Goal: Task Accomplishment & Management: Use online tool/utility

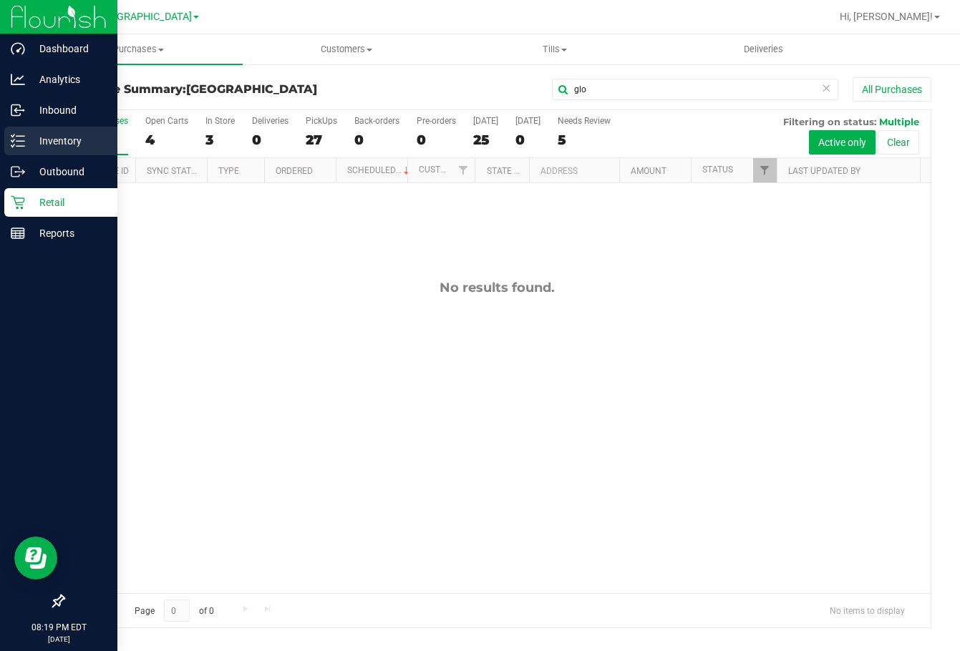
click at [57, 139] on p "Inventory" at bounding box center [68, 140] width 86 height 17
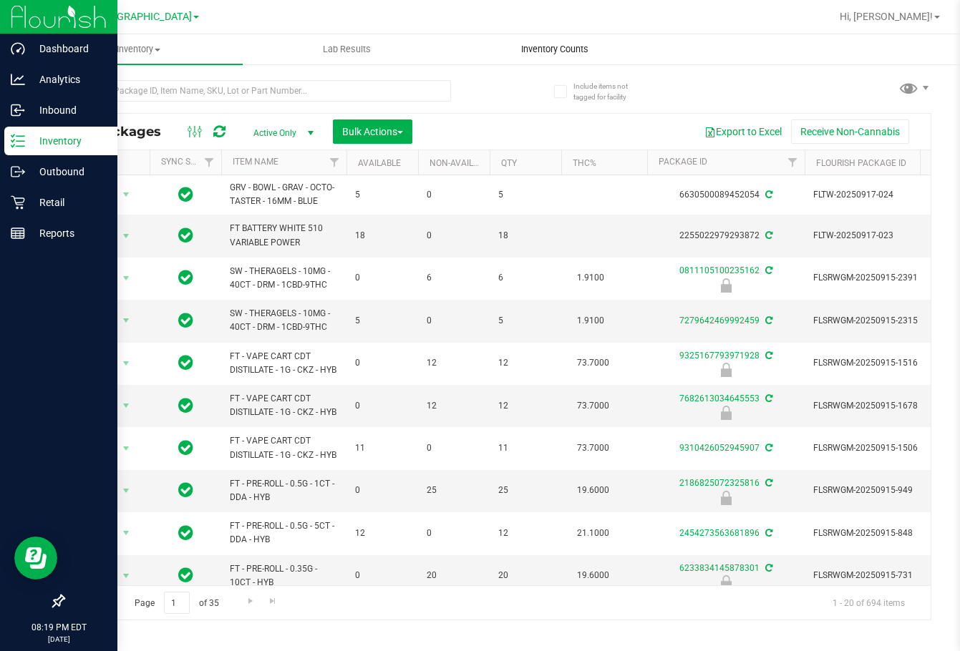
click at [578, 44] on span "Inventory Counts" at bounding box center [555, 49] width 106 height 13
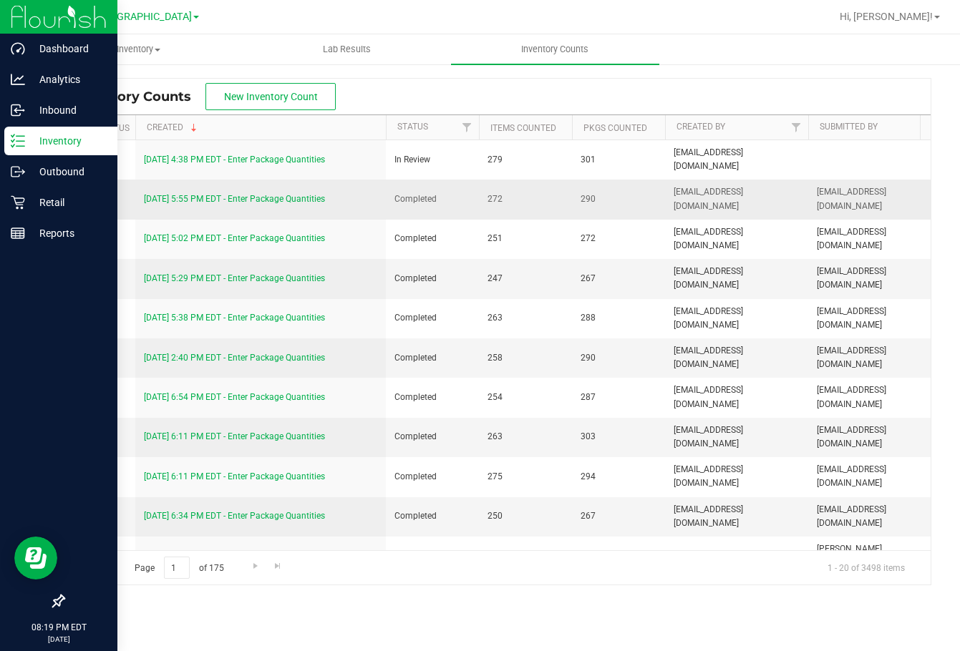
click at [271, 198] on link "[DATE] 5:55 PM EDT - Enter Package Quantities" at bounding box center [234, 199] width 181 height 10
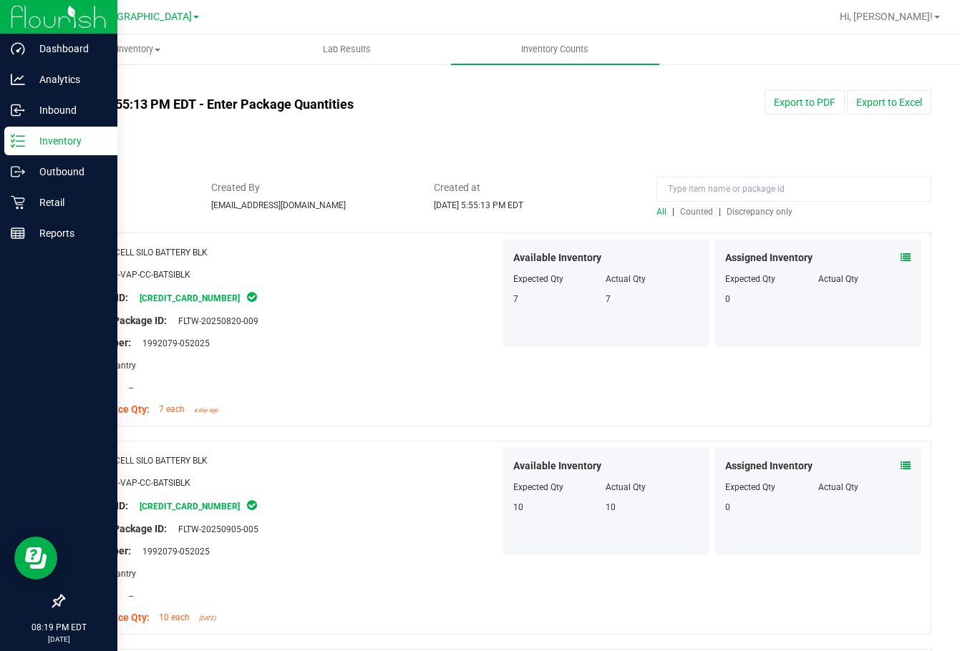
click at [733, 210] on span "Discrepancy only" at bounding box center [760, 212] width 66 height 10
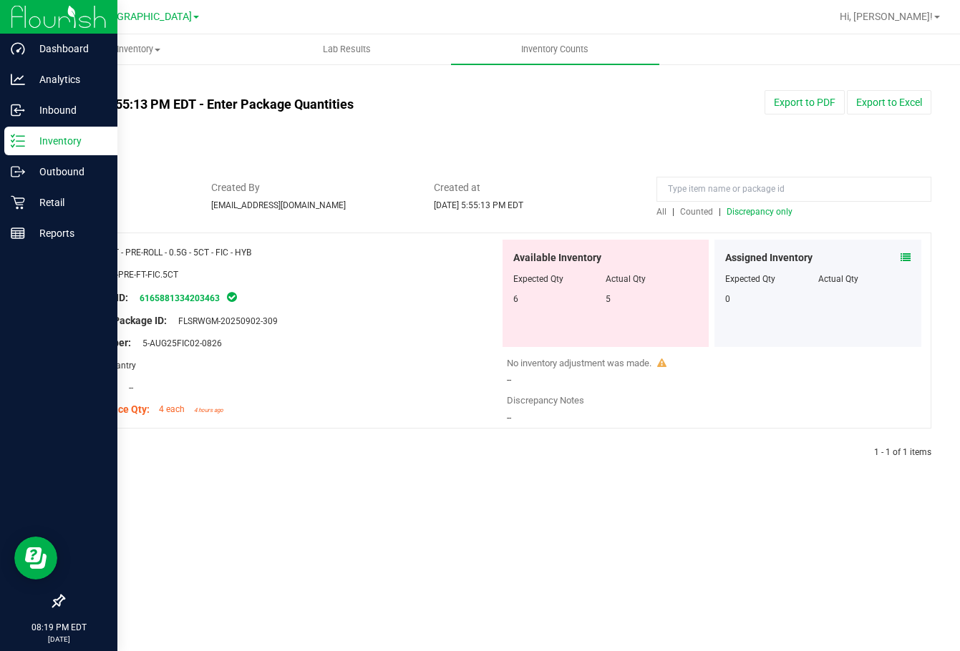
click at [603, 112] on div "Export to PDF Export to Excel" at bounding box center [756, 102] width 371 height 24
click at [911, 14] on span "Hi, [PERSON_NAME]!" at bounding box center [886, 16] width 93 height 11
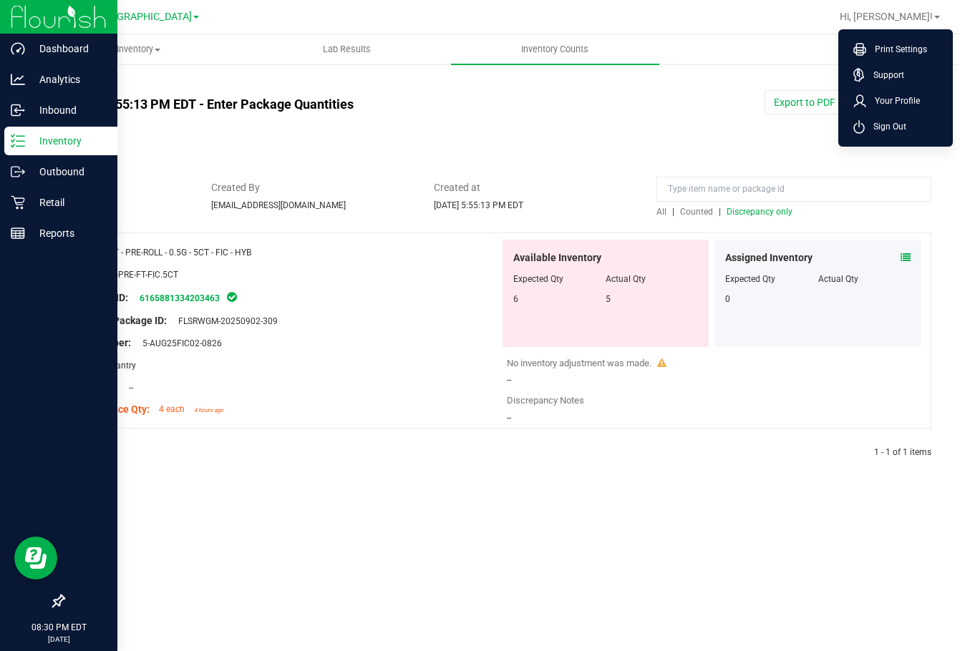
drag, startPoint x: 905, startPoint y: 120, endPoint x: 911, endPoint y: 102, distance: 19.0
click at [905, 120] on span "Sign Out" at bounding box center [886, 127] width 42 height 14
